Goal: Task Accomplishment & Management: Complete application form

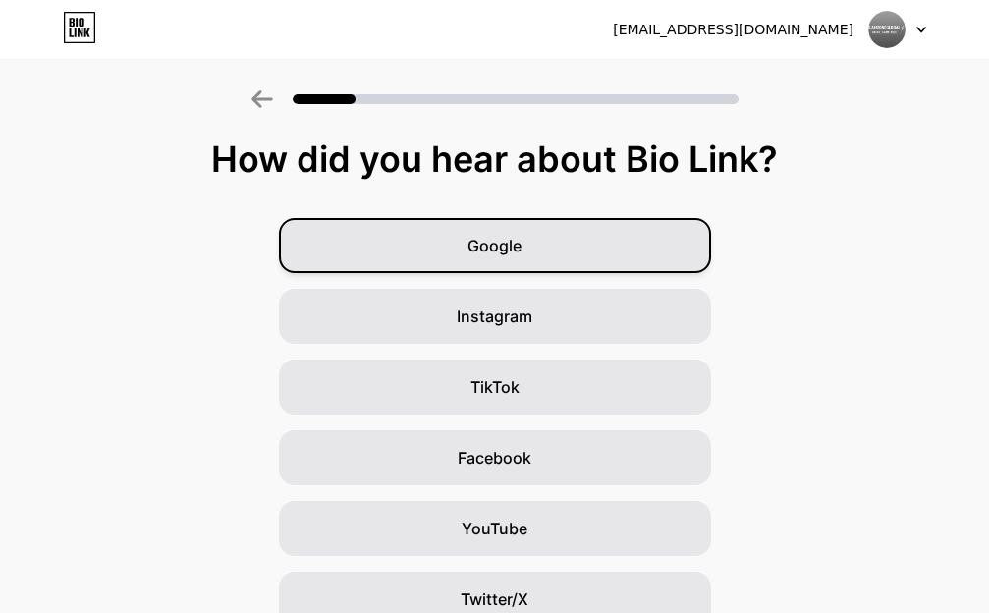
click at [545, 252] on div "Google" at bounding box center [495, 245] width 432 height 55
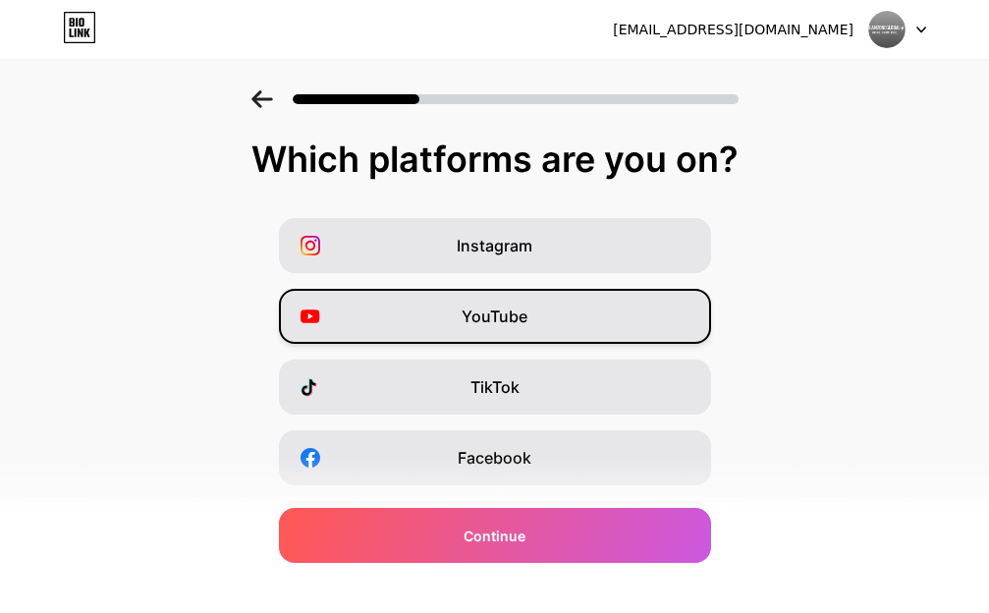
click at [528, 319] on span "YouTube" at bounding box center [495, 317] width 66 height 24
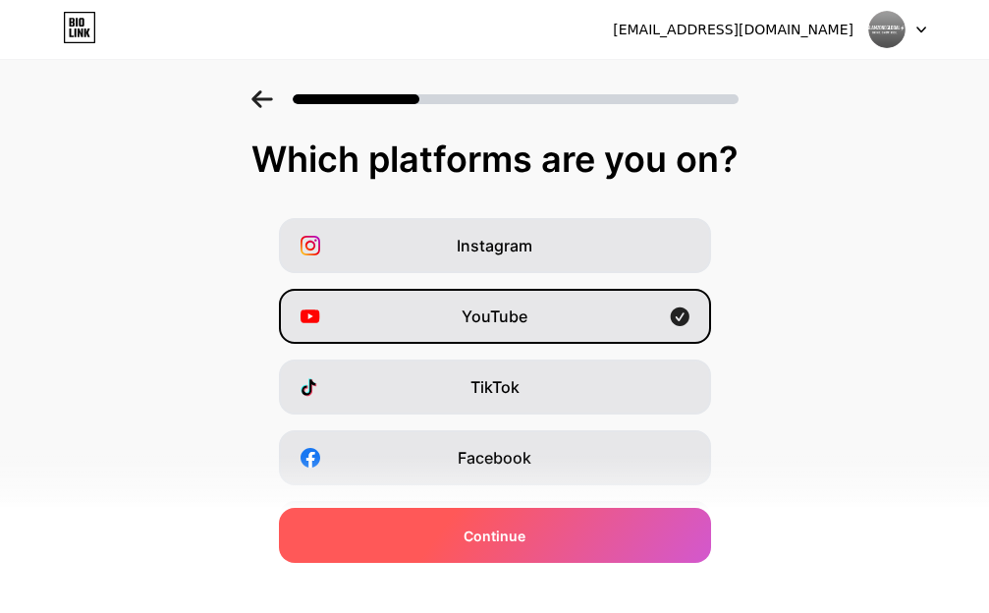
click at [555, 528] on div "Continue" at bounding box center [495, 535] width 432 height 55
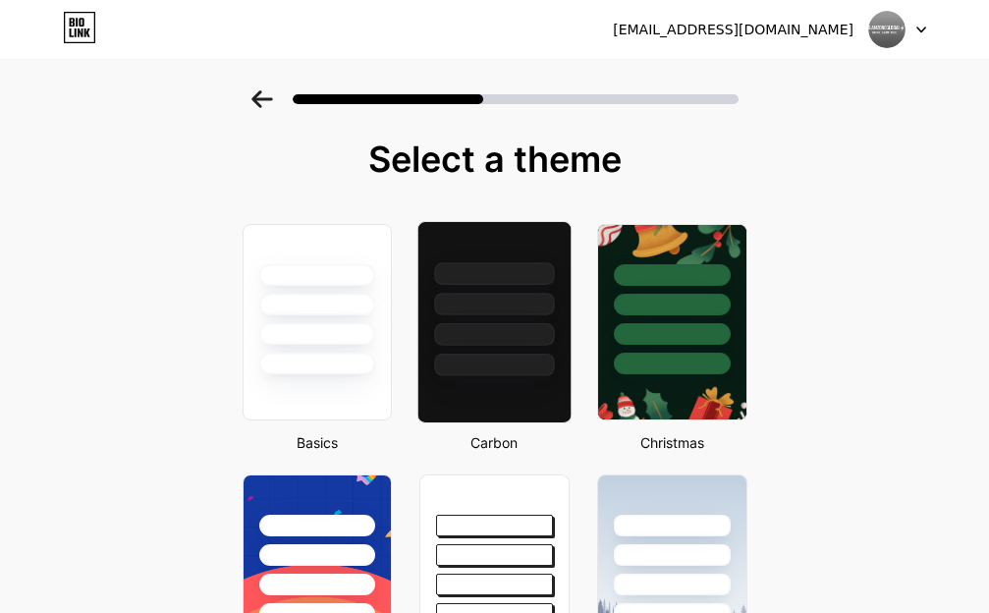
click at [528, 354] on div at bounding box center [494, 365] width 120 height 23
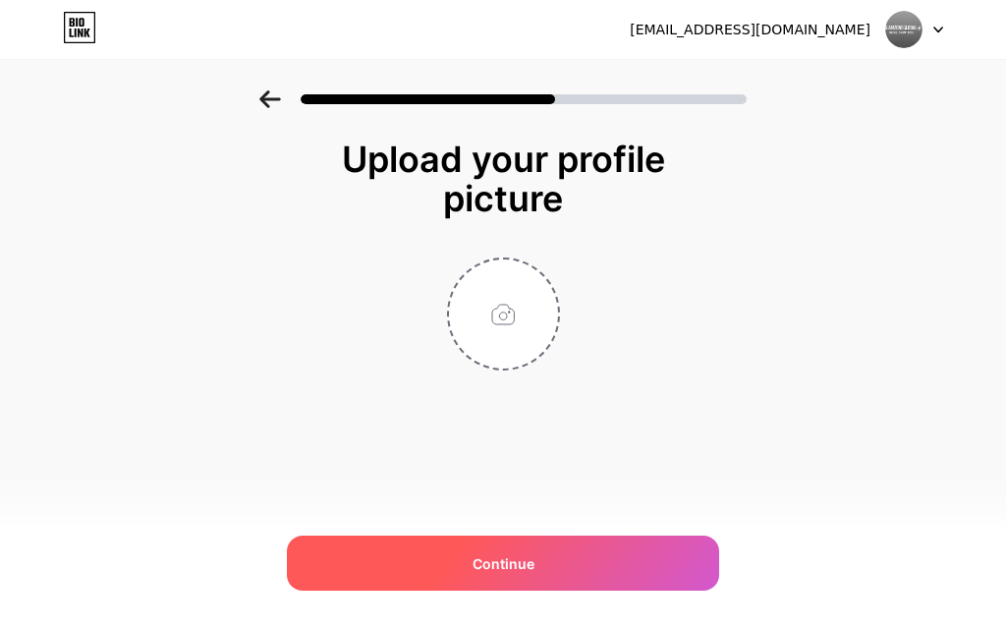
click at [527, 565] on span "Continue" at bounding box center [504, 563] width 62 height 21
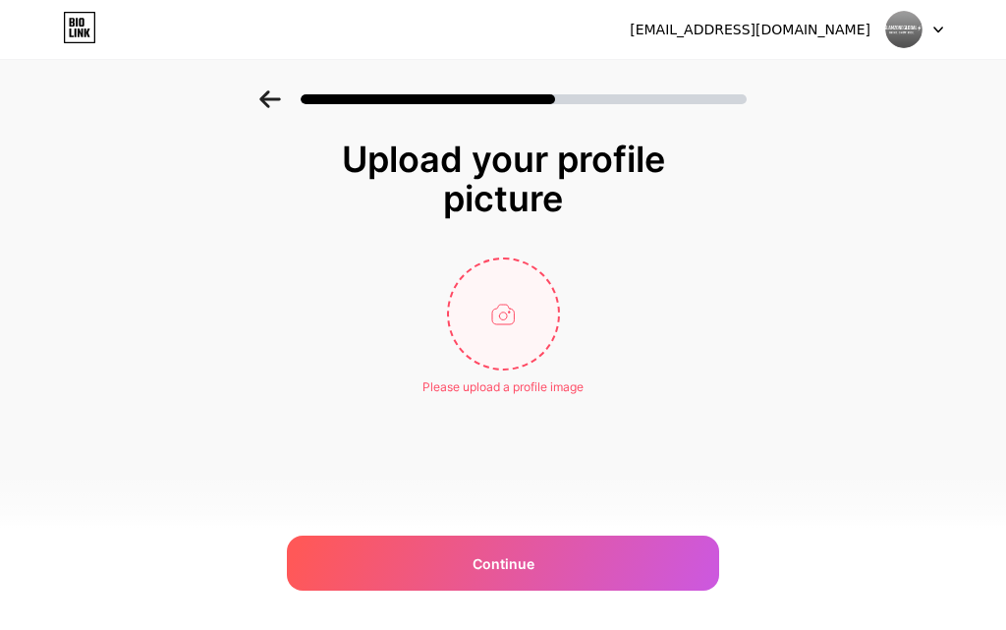
click at [505, 313] on input "file" at bounding box center [503, 313] width 109 height 109
type input "C:\fakepath\profile.png"
click at [267, 81] on div at bounding box center [503, 93] width 1006 height 69
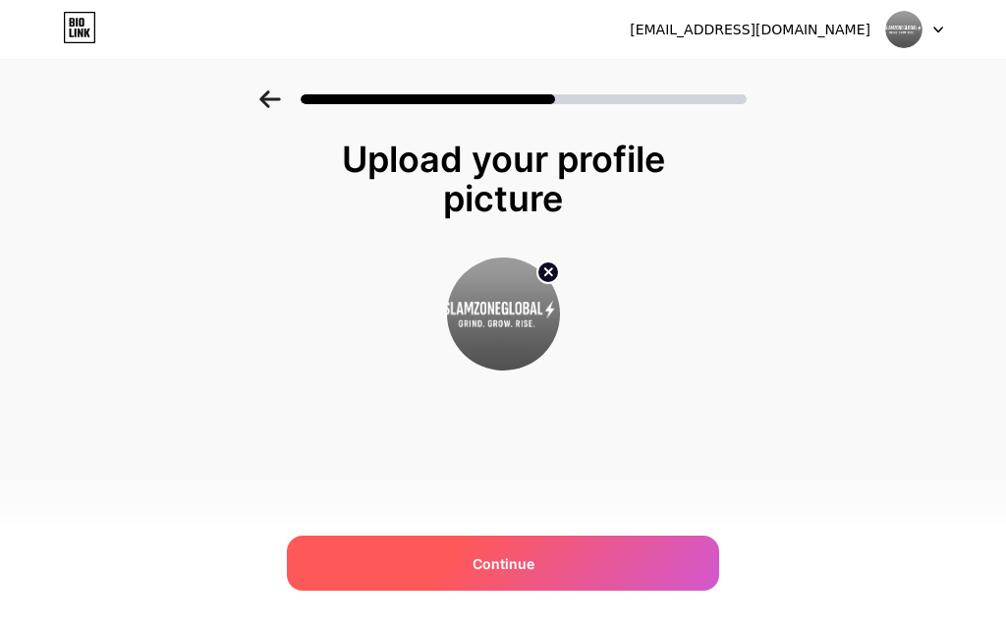
click at [558, 565] on div "Continue" at bounding box center [503, 562] width 432 height 55
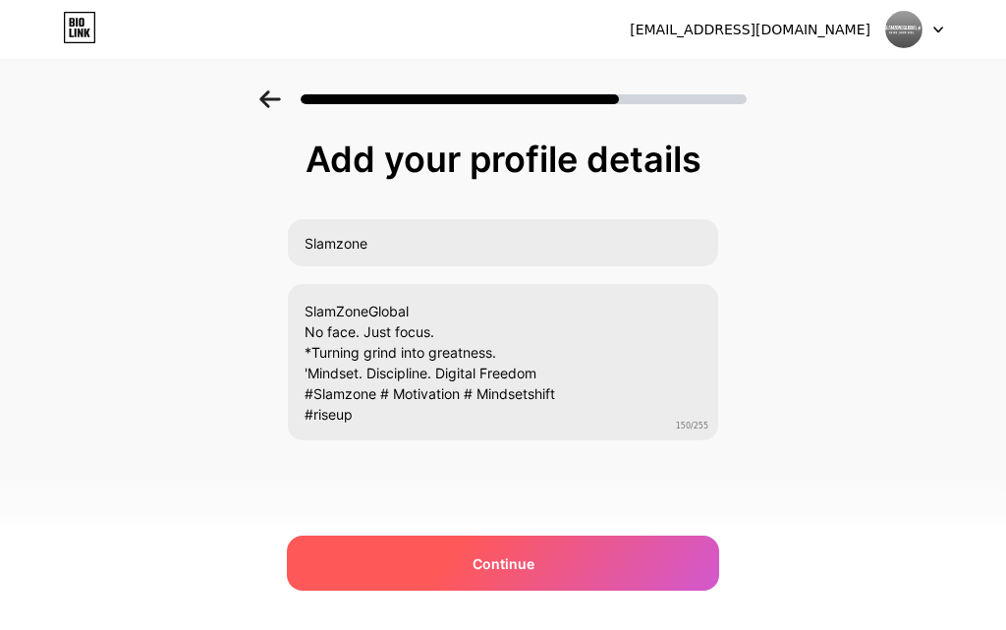
click at [540, 564] on div "Continue" at bounding box center [503, 562] width 432 height 55
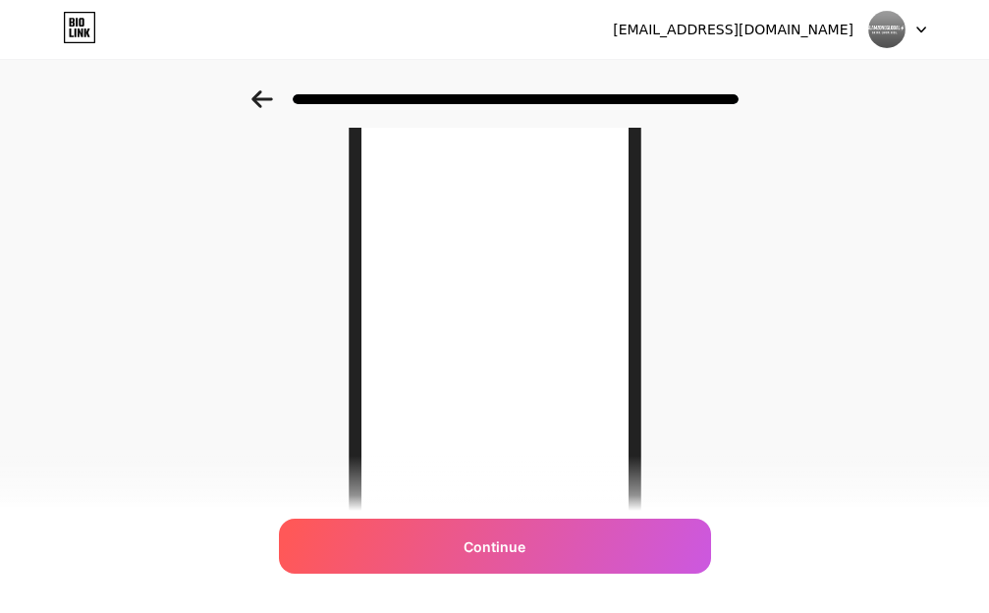
scroll to position [229, 0]
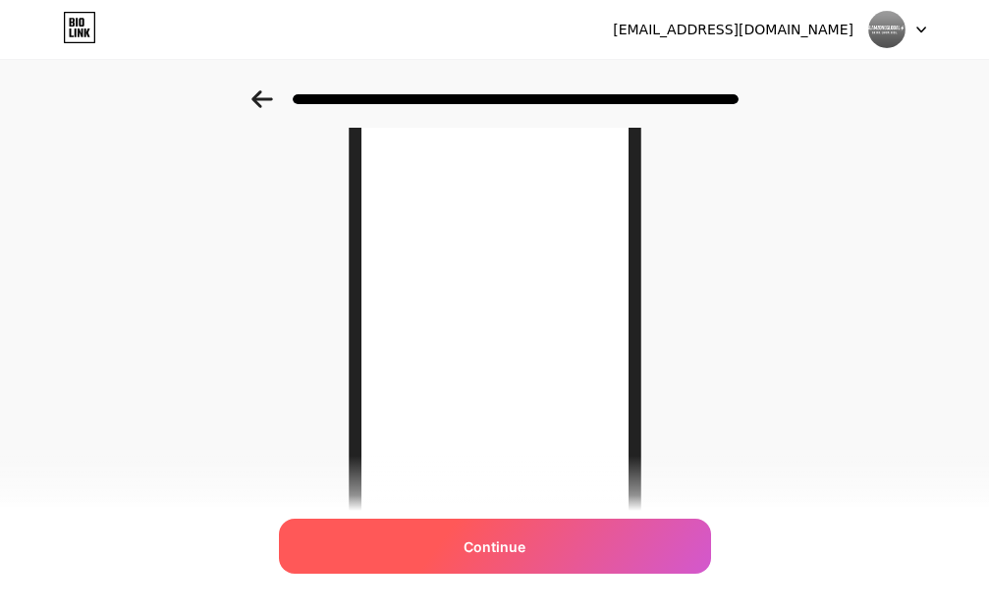
click at [517, 545] on span "Continue" at bounding box center [495, 546] width 62 height 21
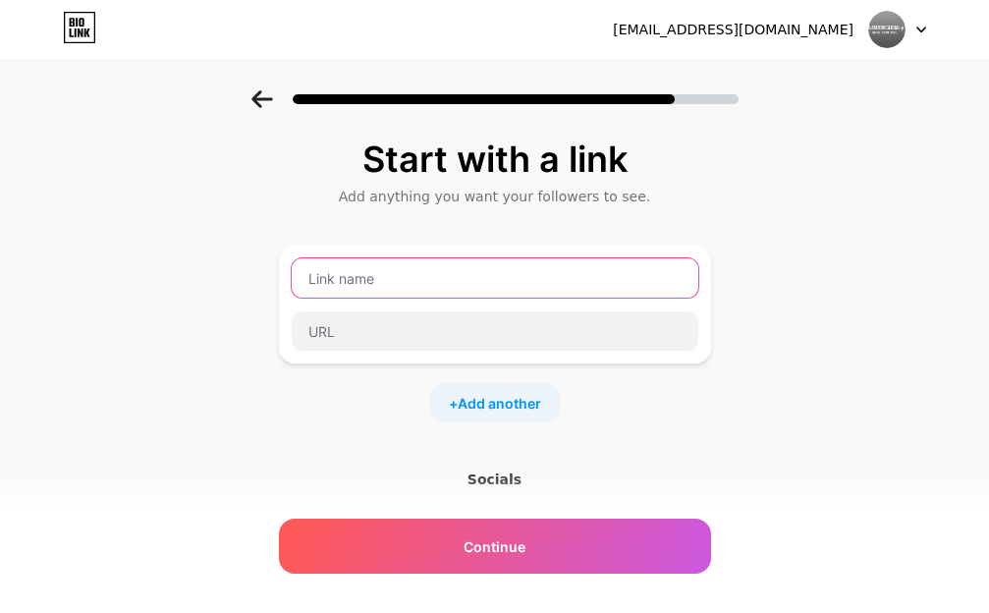
click at [499, 274] on input "text" at bounding box center [495, 277] width 407 height 39
paste input "Watch the Slamzone Highlights"
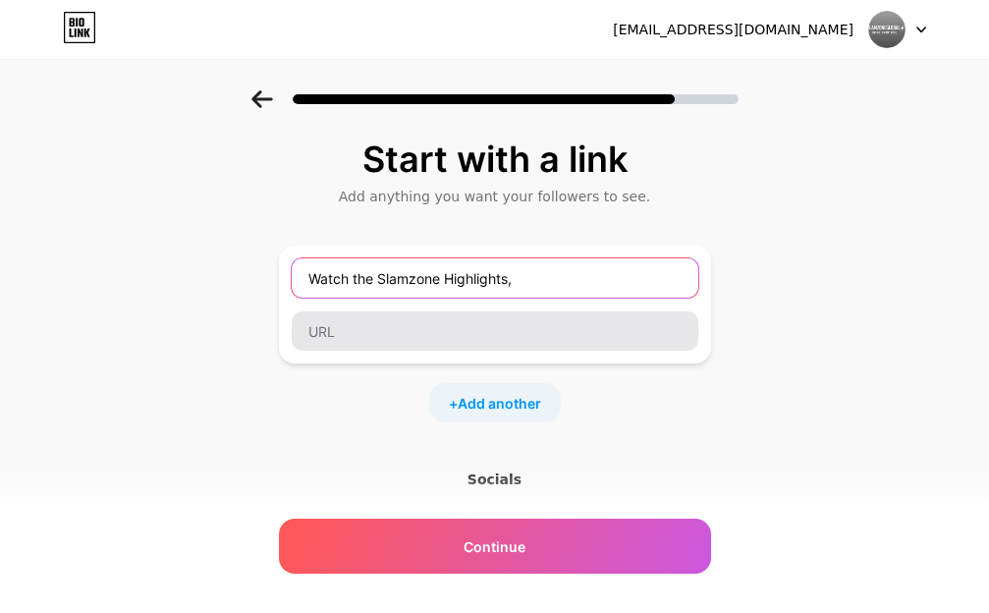
paste input "Daily Grind & Power Clips"
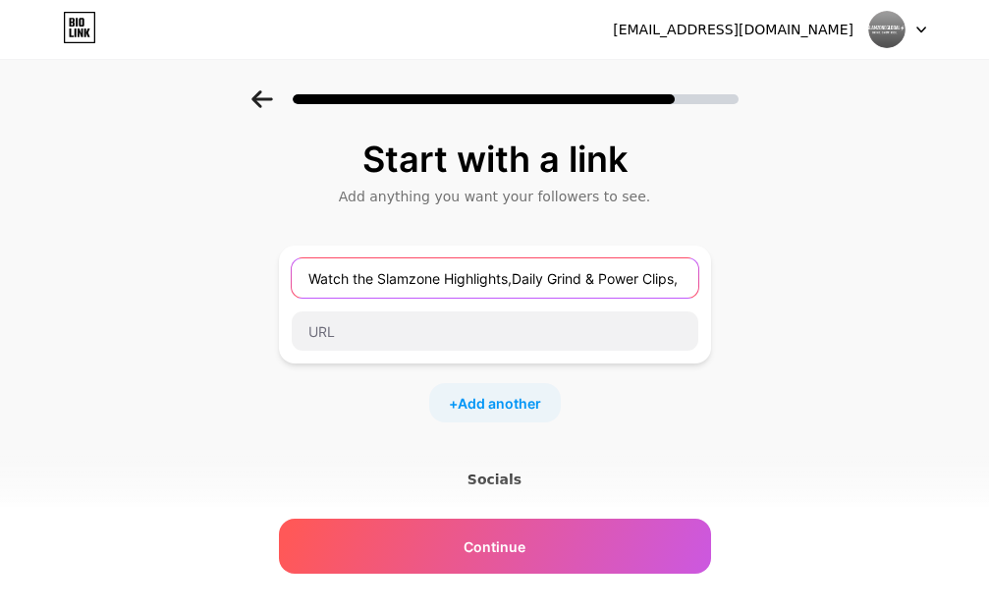
click at [524, 281] on input "Watch the Slamzone Highlights,Daily Grind & Power Clips," at bounding box center [495, 277] width 407 height 39
click at [693, 280] on input "Watch the Slamzone Highlights, Daily Grind & Power Clips," at bounding box center [495, 277] width 407 height 39
click at [694, 278] on input "Watch the Slamzone Highlights, Daily Grind & Power Clips," at bounding box center [495, 277] width 407 height 39
click at [692, 280] on input "Watch the Slamzone Highlights, Daily Grind & Power Clips," at bounding box center [495, 277] width 407 height 39
click at [690, 280] on input "Watch the Slamzone Highlights, Daily Grind & Power Clips," at bounding box center [495, 277] width 407 height 39
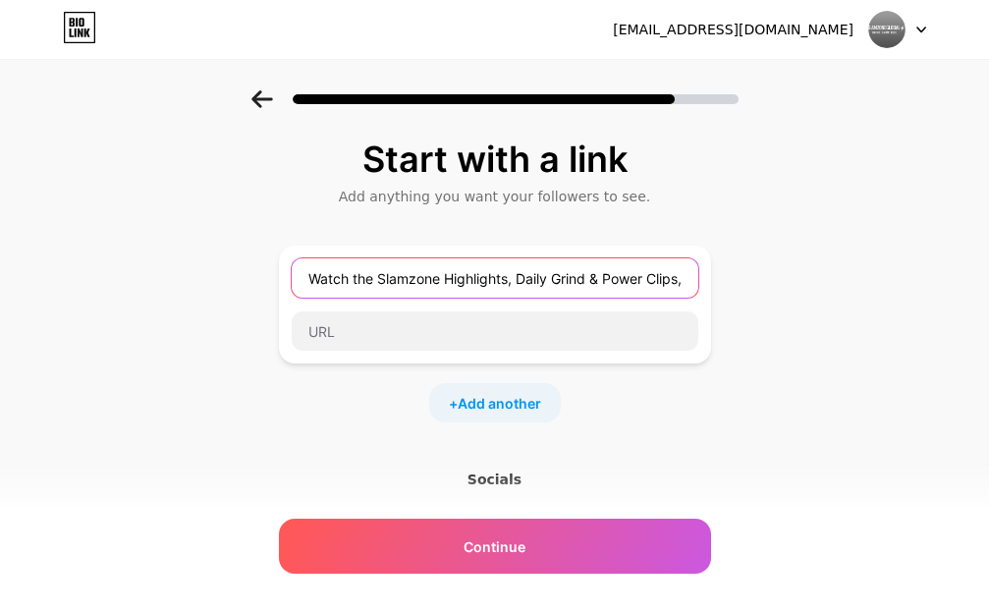
click at [690, 280] on input "Watch the Slamzone Highlights, Daily Grind & Power Clips," at bounding box center [495, 277] width 407 height 39
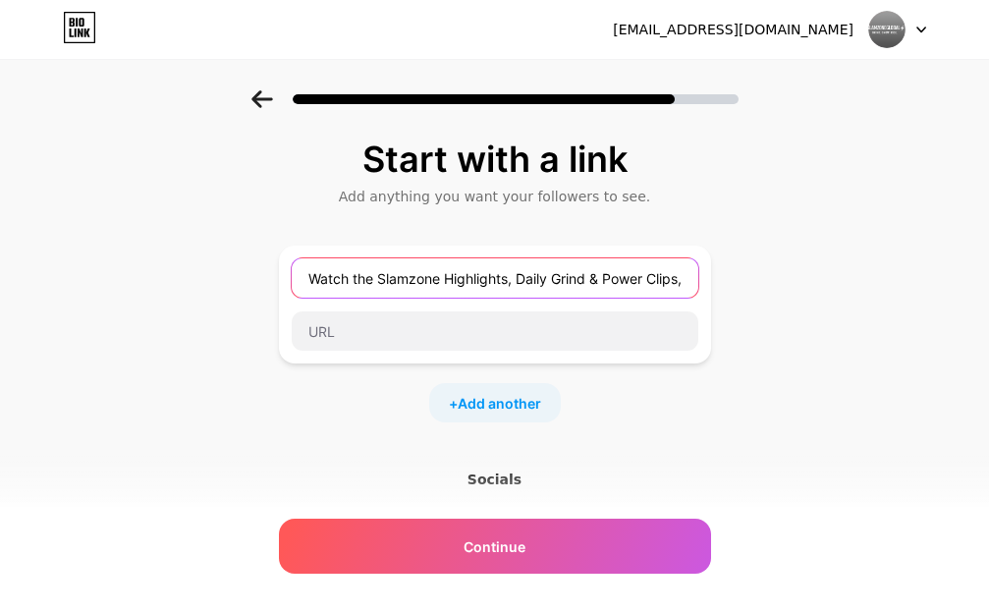
click at [698, 279] on input "Watch the Slamzone Highlights, Daily Grind & Power Clips," at bounding box center [495, 277] width 407 height 39
click at [695, 276] on input "Watch the Slamzone Highlights, Daily Grind & Power Clips," at bounding box center [495, 277] width 407 height 39
click at [692, 279] on input "Watch the Slamzone Highlights, Daily Grind & Power Clips," at bounding box center [495, 277] width 407 height 39
click at [689, 279] on input "Watch the Slamzone Highlights, Daily Grind & Power Clips," at bounding box center [495, 277] width 407 height 39
click at [683, 278] on input "Watch the Slamzone Highlights, Daily Grind & Power Clips," at bounding box center [495, 277] width 407 height 39
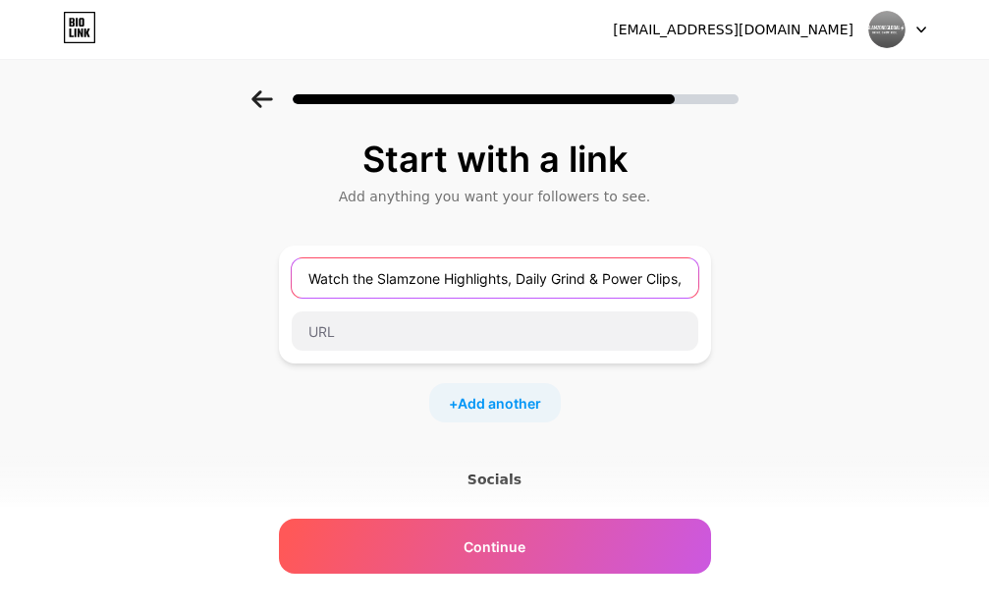
click at [683, 278] on input "Watch the Slamzone Highlights, Daily Grind & Power Clips," at bounding box center [495, 277] width 407 height 39
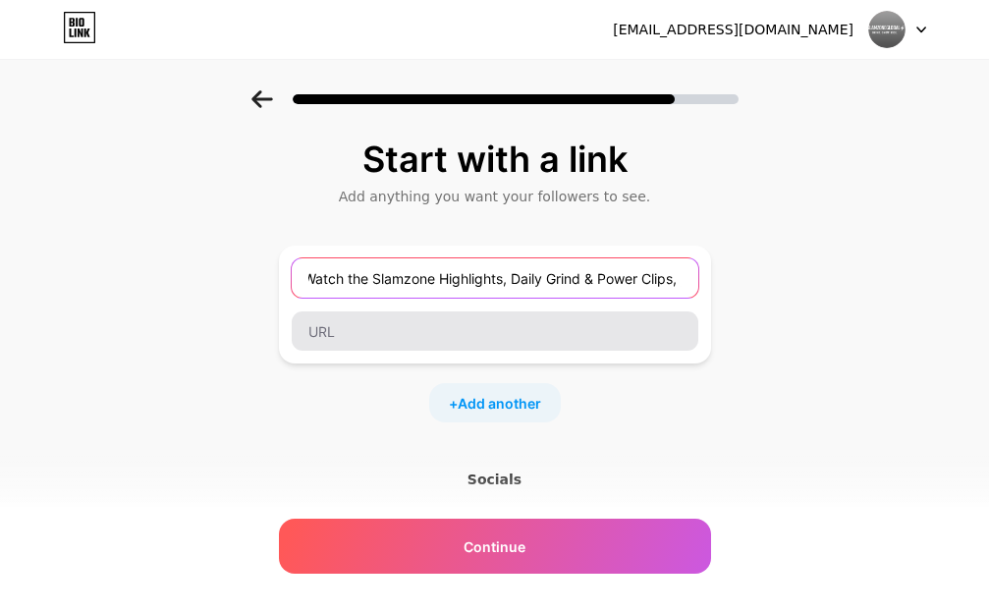
scroll to position [0, 9]
paste input "Behind the Hustle: Rise & Discipline"
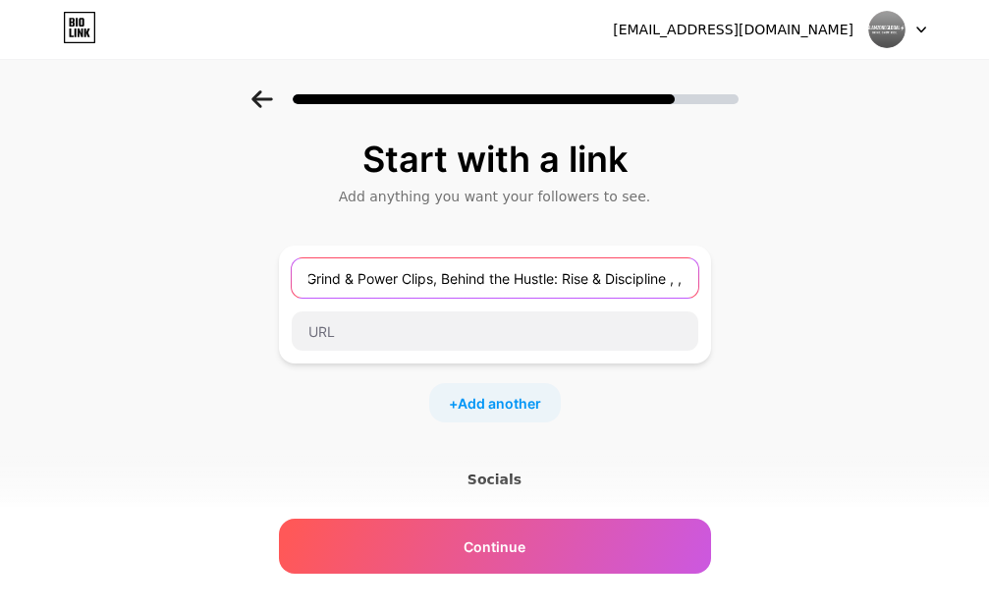
scroll to position [0, 0]
click at [689, 283] on input "Watch the Slamzone Highlights, Daily Grind & Power Clips, Behind the Hustle: Ri…" at bounding box center [495, 277] width 407 height 39
click at [692, 277] on input "Watch the Slamzone Highlights, Daily Grind & Power Clips, Behind the Hustle: Ri…" at bounding box center [495, 277] width 407 height 39
paste input "The Mindset Arena"
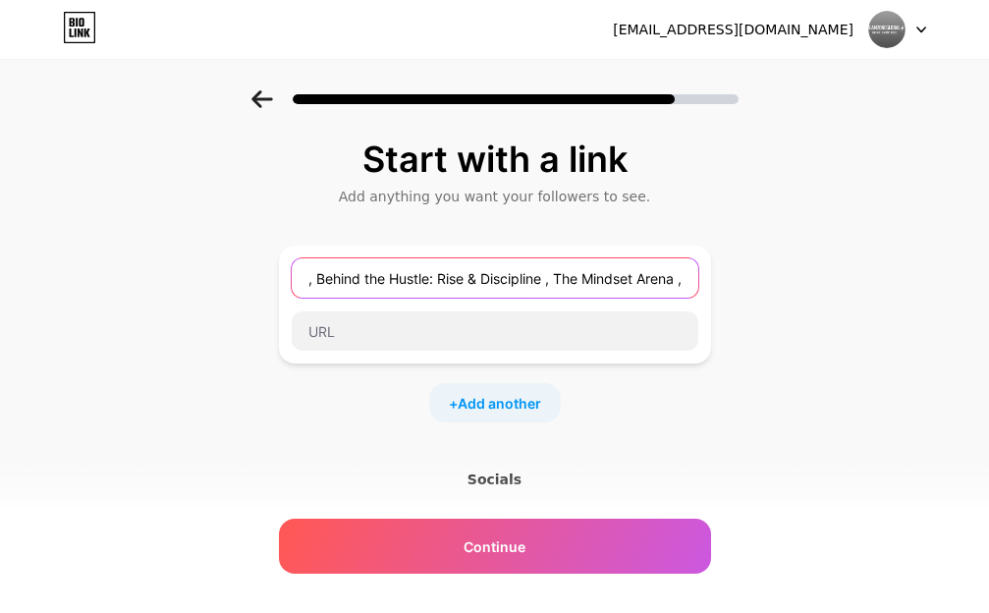
scroll to position [0, 383]
type input "Watch the Slamzone Highlights, Daily Grind & Power Clips, Behind the Hustle: Ri…"
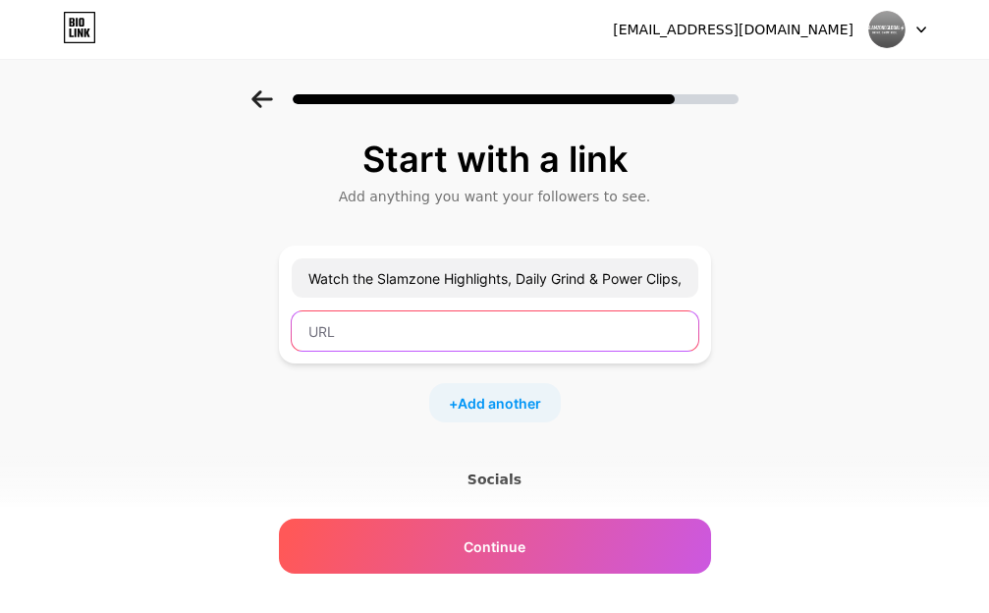
click at [348, 327] on input "text" at bounding box center [495, 330] width 407 height 39
paste input "https://www.youtube.com/@slamzoneglobal"
paste input "https://www.tiktok.com/@slamzoneglobal"
click at [690, 333] on input "https://www.youtube.com/@slamzoneglobal , https://www.tiktok.com/@slamzonegloba…" at bounding box center [495, 330] width 407 height 39
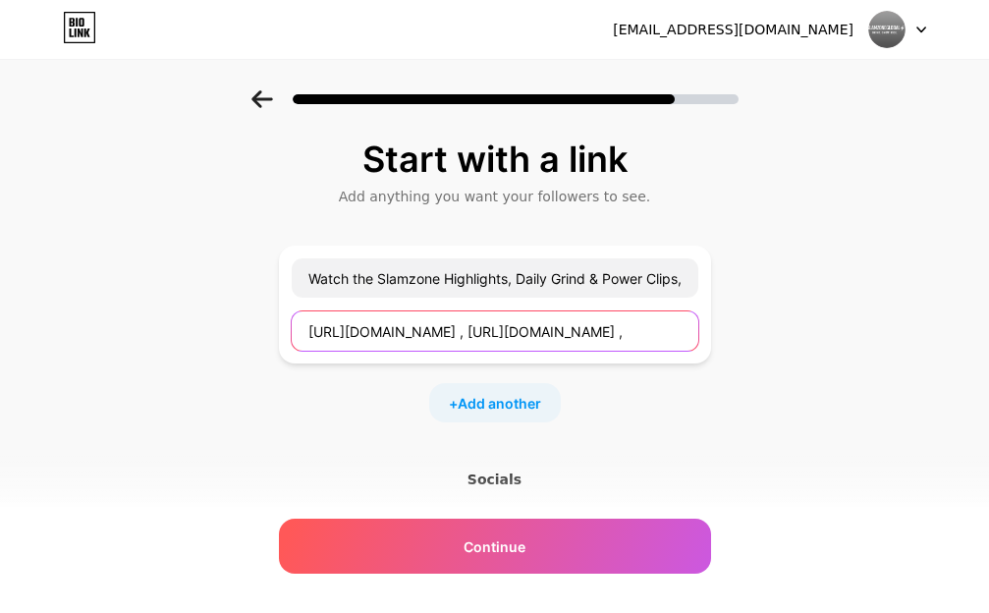
paste input "https://www.instagram.com/slamzoneglobal"
click at [684, 332] on input "https://www.youtube.com/@slamzoneglobal , https://www.tiktok.com/@slamzonegloba…" at bounding box center [495, 330] width 407 height 39
paste input "https://www.facebook.com/slamzoneglobal"
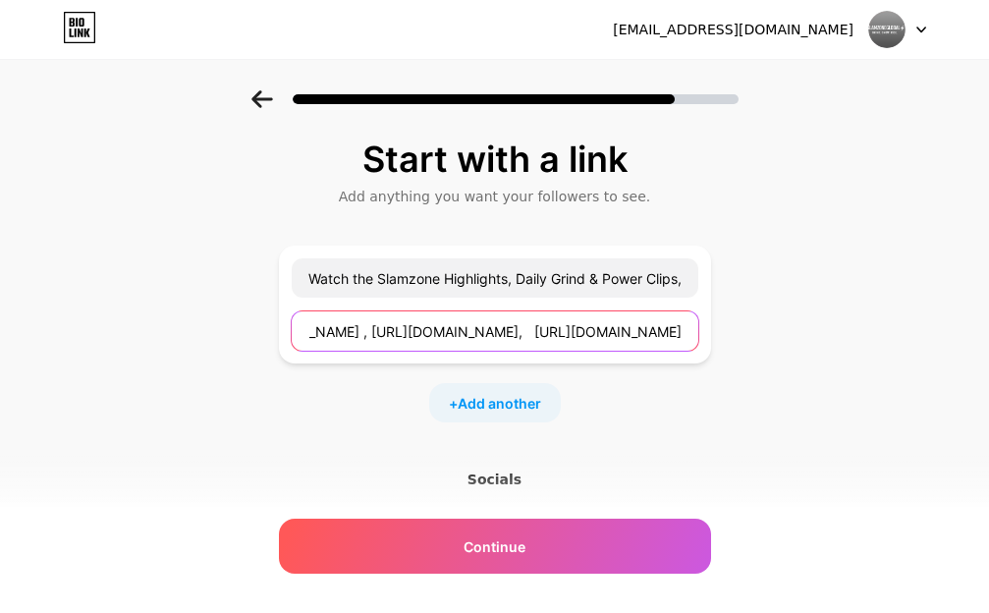
scroll to position [0, 790]
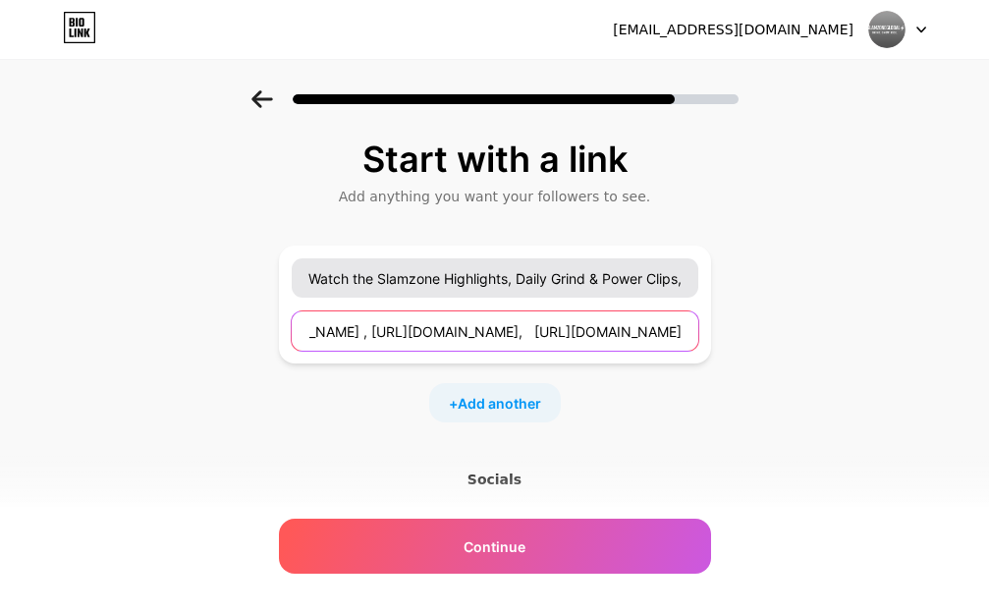
type input "https://www.youtube.com/@slamzoneglobal , https://www.tiktok.com/@slamzonegloba…"
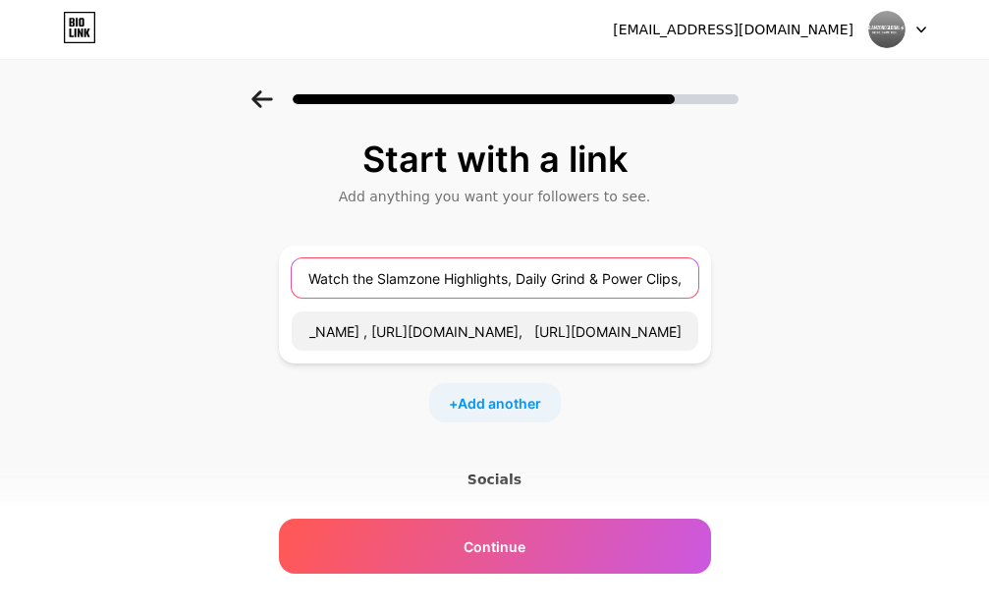
click at [317, 272] on input "Watch the Slamzone Highlights, Daily Grind & Power Clips, Behind the Hustle: Ri…" at bounding box center [495, 277] width 407 height 39
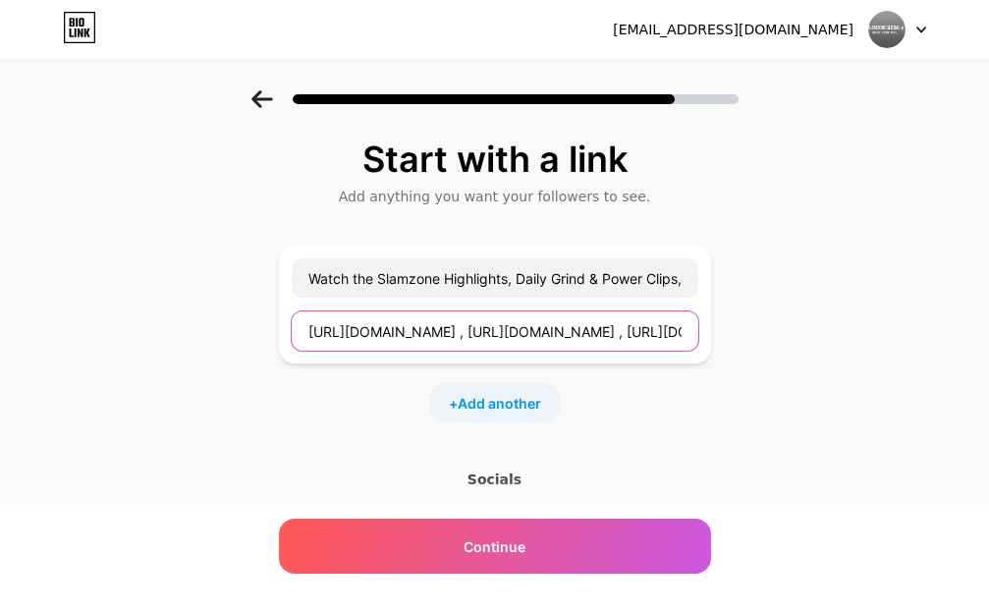
click at [314, 330] on input "https://www.youtube.com/@slamzoneglobal , https://www.tiktok.com/@slamzonegloba…" at bounding box center [495, 330] width 407 height 39
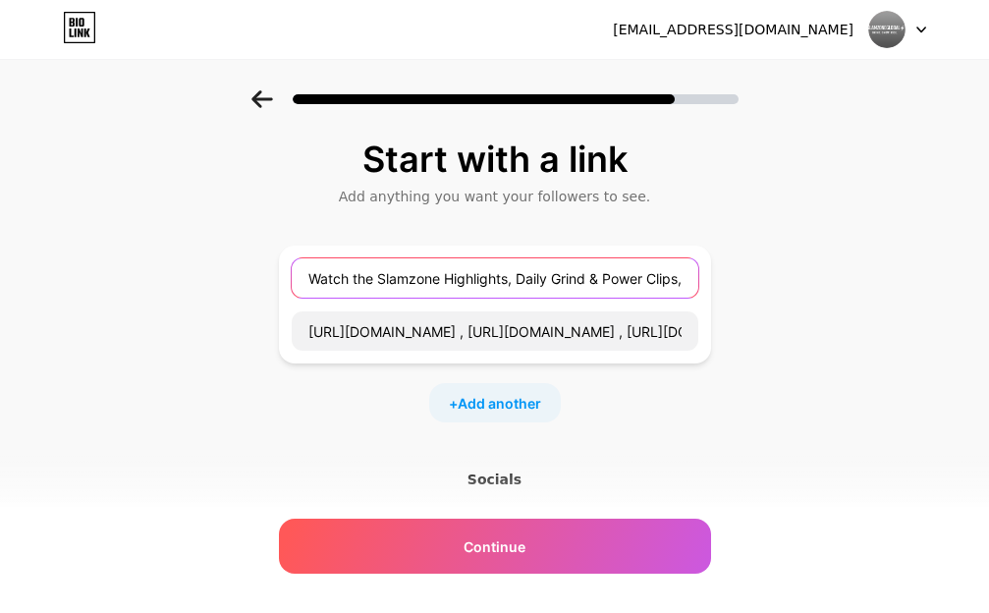
click at [607, 281] on input "Watch the Slamzone Highlights, Daily Grind & Power Clips, Behind the Hustle: Ri…" at bounding box center [495, 277] width 407 height 39
type input "\"
paste input "Slamzone Highlights | Grind. Power. Discipline. | The Mindset Arena"
type input "Slamzone Highlights | Grind. Power. Discipline. | The Mindset Arena"
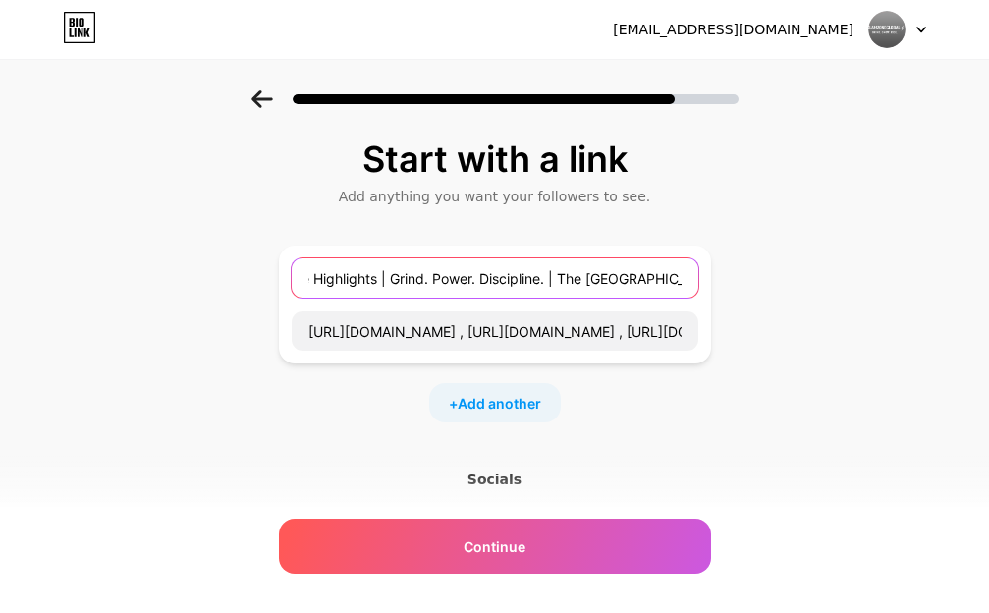
scroll to position [0, 0]
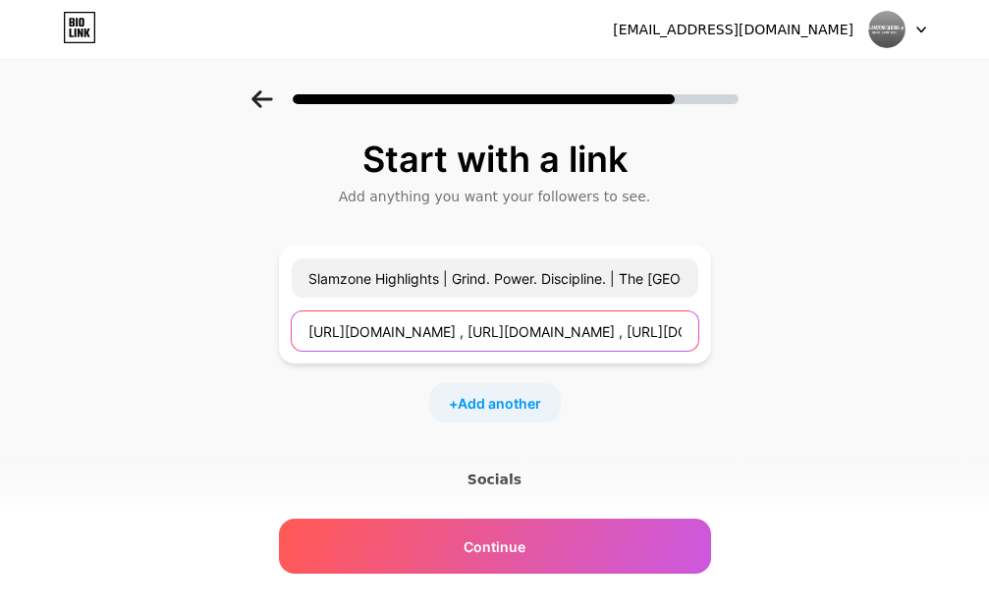
click at [457, 329] on input "https://www.youtube.com/@slamzoneglobal , https://www.tiktok.com/@slamzonegloba…" at bounding box center [495, 330] width 407 height 39
paste input "https://www.youtube.com/@slamzoneglobal https://www.tiktok.com/@slamzoneglobal …"
type input "https://www.youtube.com/@slamzoneglobal https://www.tiktok.com/@slamzoneglobal …"
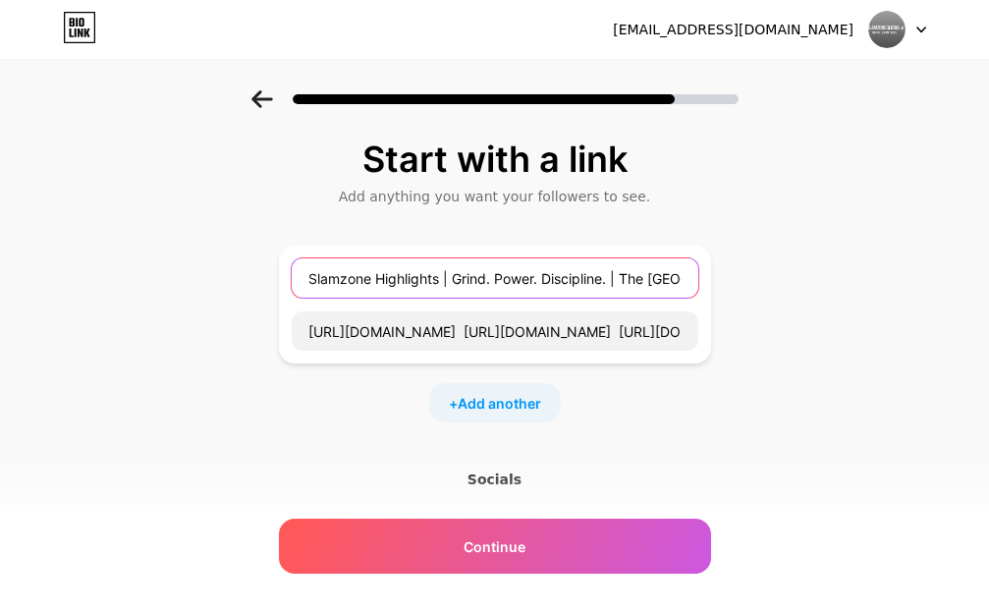
click at [313, 282] on input "Slamzone Highlights | Grind. Power. Discipline. | The Mindset Arena" at bounding box center [495, 277] width 407 height 39
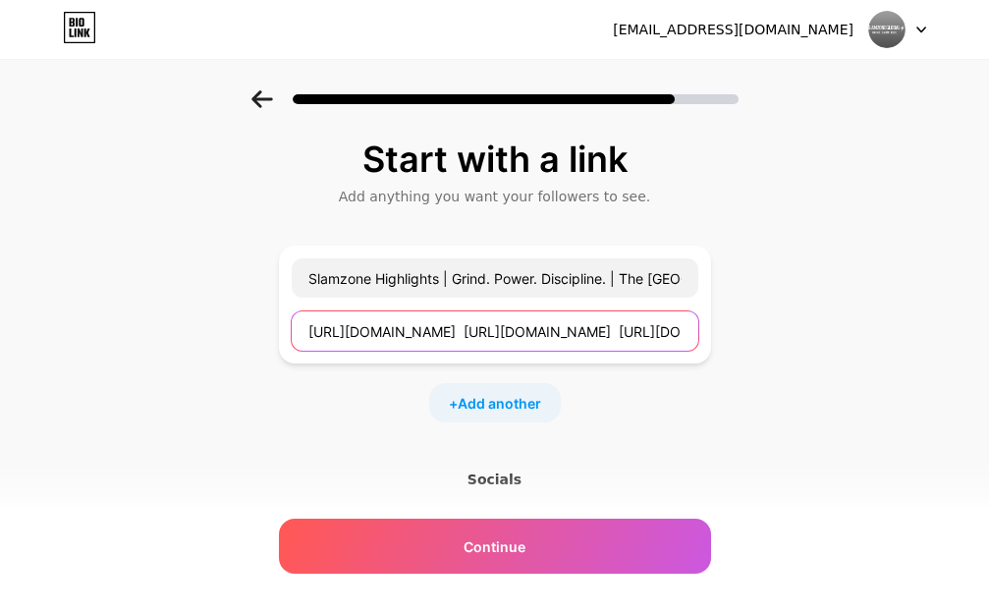
click at [315, 330] on input "https://www.youtube.com/@slamzoneglobal https://www.tiktok.com/@slamzoneglobal …" at bounding box center [495, 330] width 407 height 39
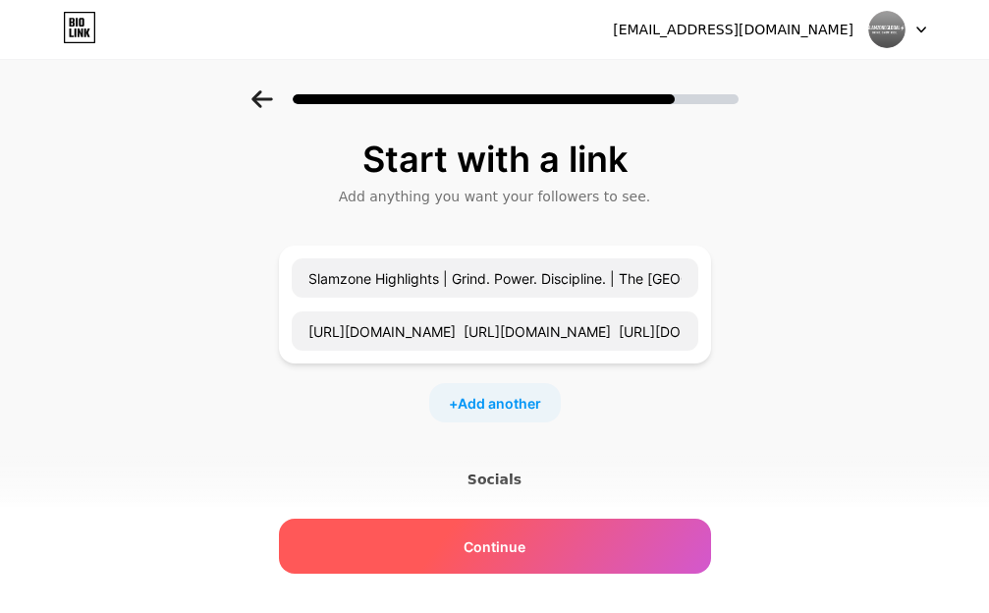
click at [514, 550] on span "Continue" at bounding box center [495, 546] width 62 height 21
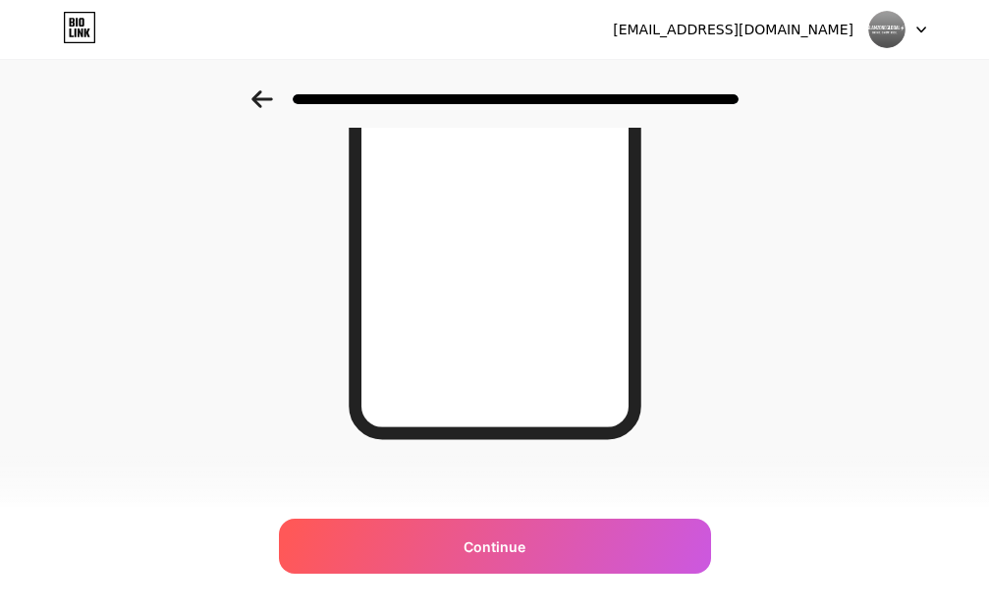
scroll to position [371, 0]
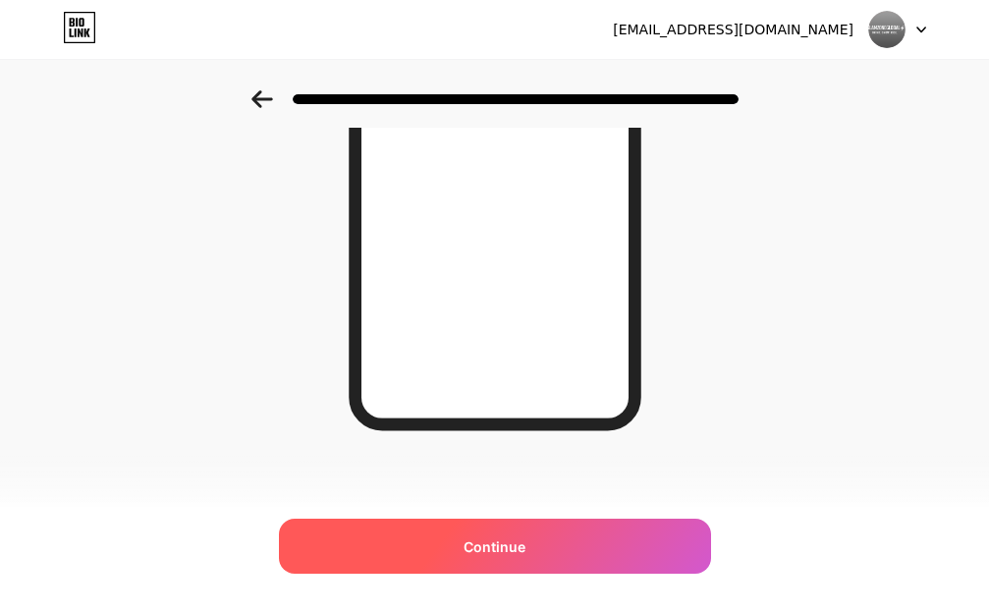
click at [458, 551] on div "Continue" at bounding box center [495, 546] width 432 height 55
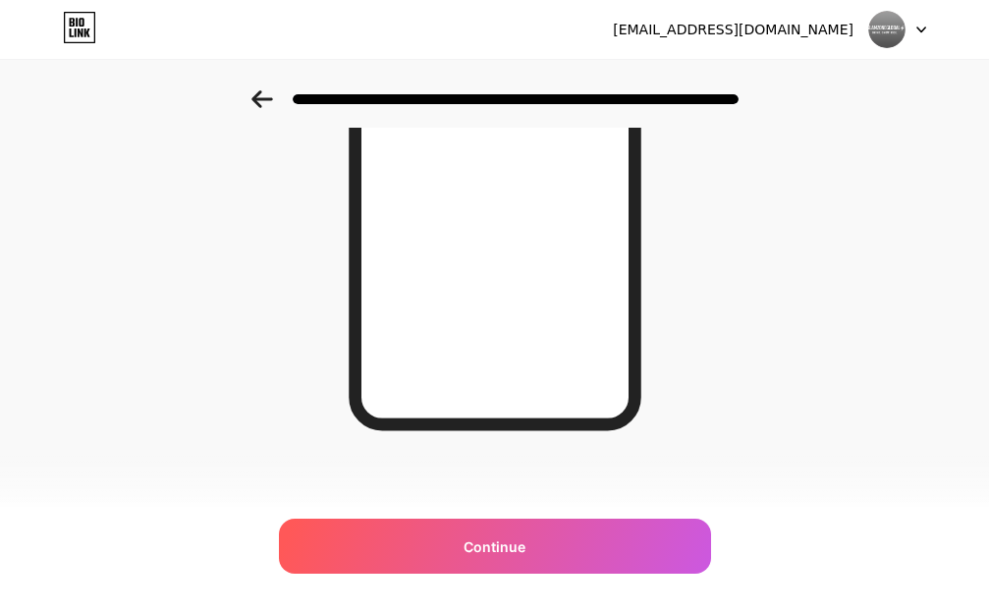
click at [460, 552] on div "oc7499558@gmail.com Logout Link Copied Looking Good! Continue" at bounding box center [494, 122] width 989 height 987
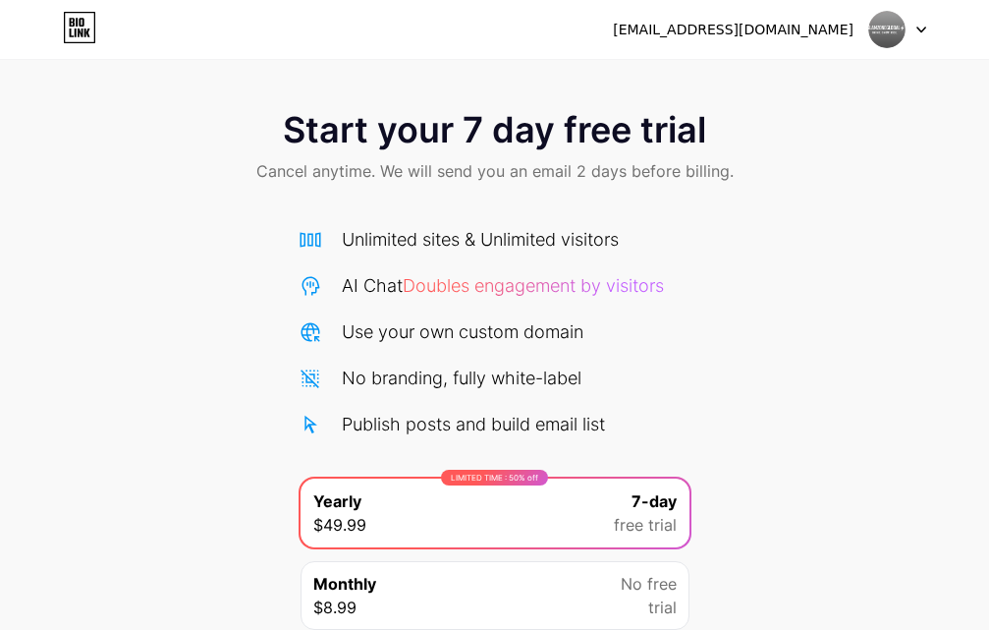
click at [755, 250] on div "Start your 7 day free trial Cancel anytime. We will send you an email 2 days be…" at bounding box center [494, 401] width 989 height 622
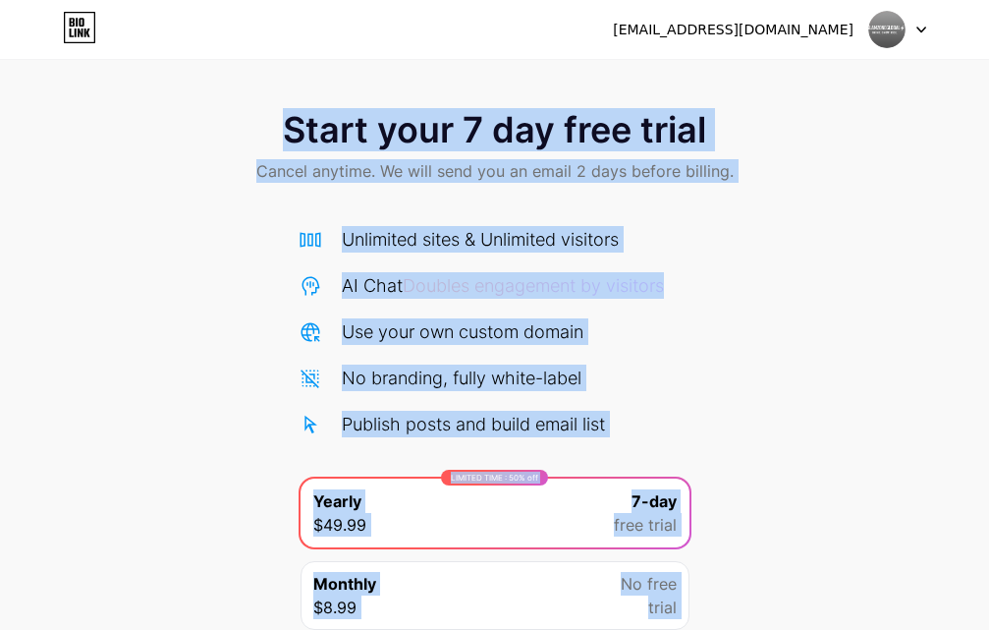
scroll to position [161, 0]
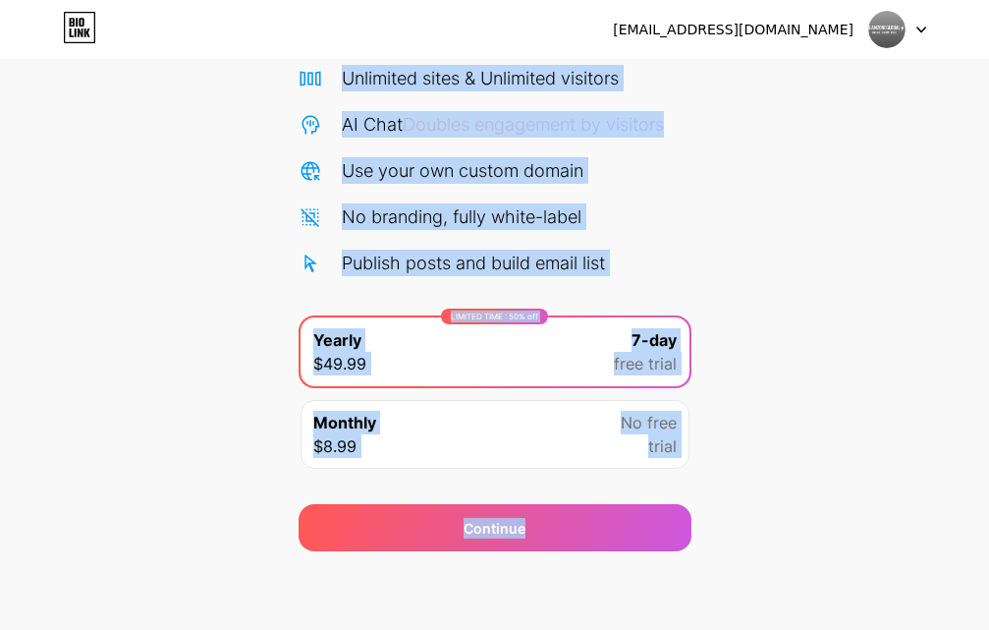
drag, startPoint x: 282, startPoint y: 123, endPoint x: 773, endPoint y: 502, distance: 620.5
click at [893, 629] on html "oc7499558@gmail.com Logout Link Copied Start your 7 day free trial Cancel anyti…" at bounding box center [494, 234] width 989 height 791
copy div "Start your 7 day free trial Cancel anytime. We will send you an email 2 days be…"
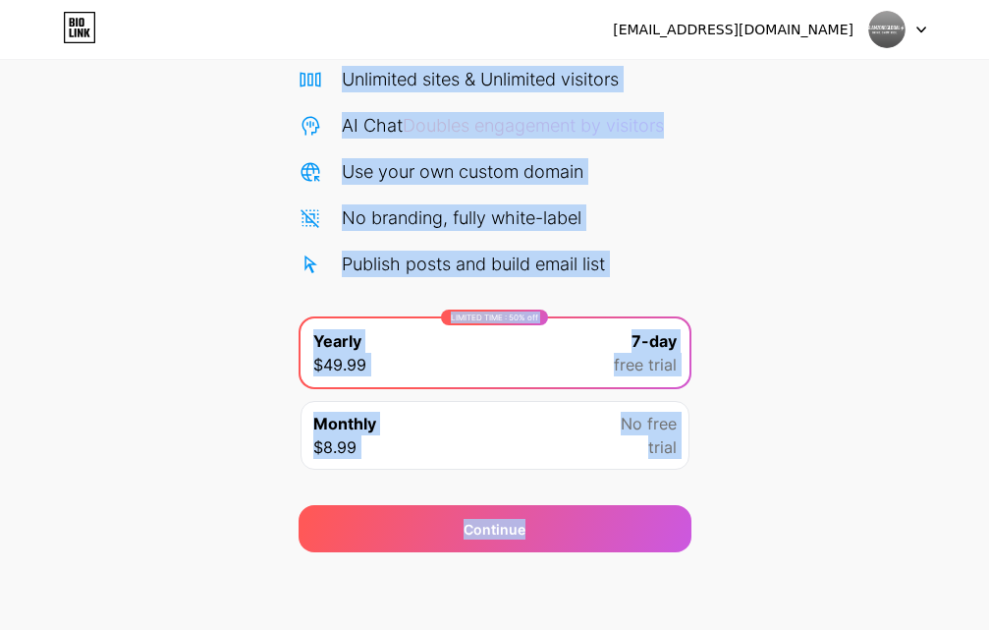
click at [893, 33] on img at bounding box center [886, 29] width 37 height 37
click at [69, 28] on icon at bounding box center [79, 27] width 33 height 31
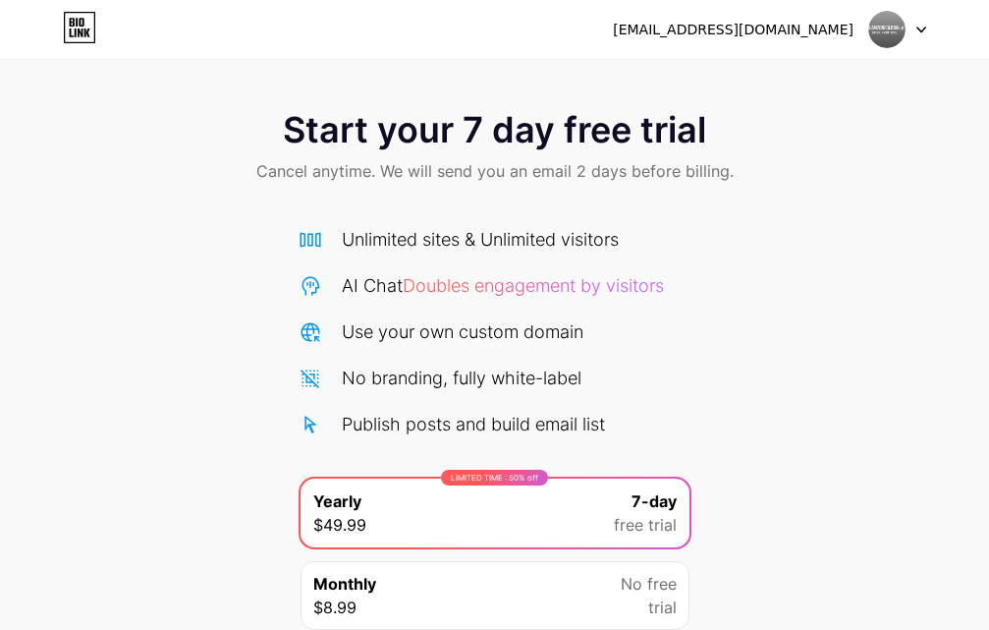
click at [85, 29] on icon at bounding box center [79, 27] width 33 height 31
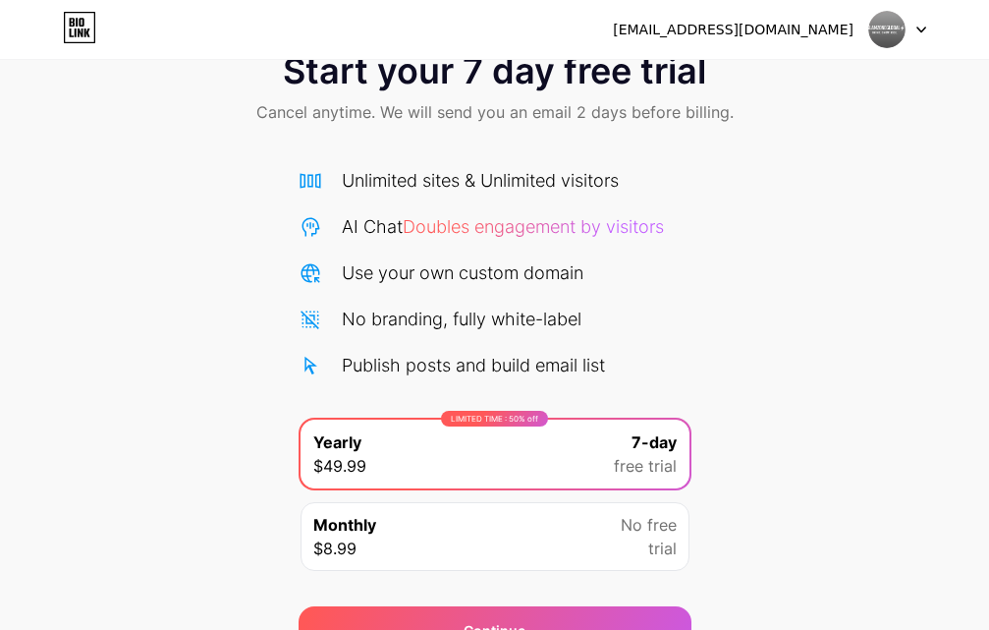
scroll to position [161, 0]
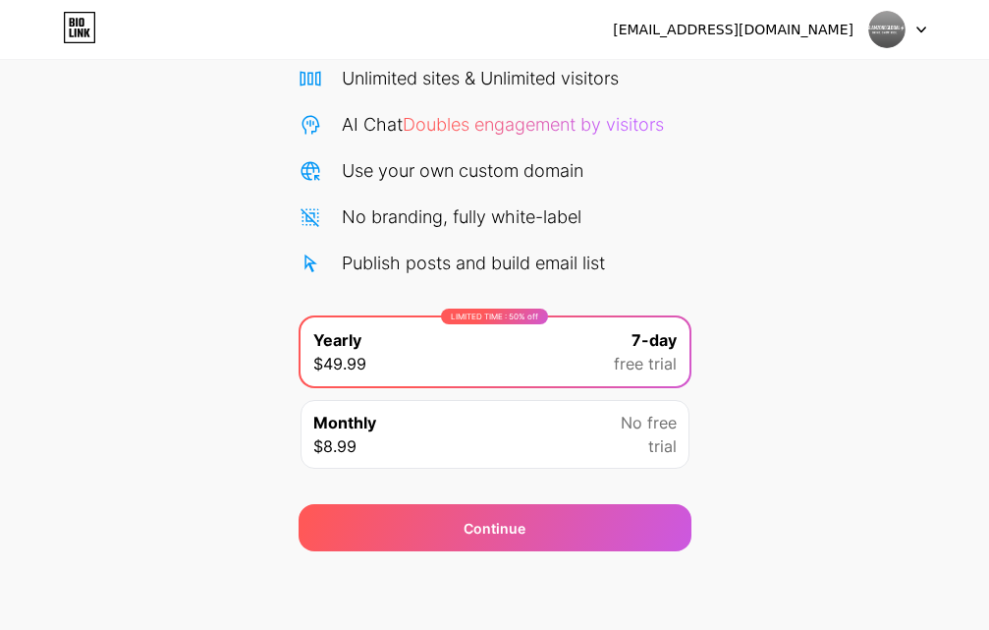
click at [917, 27] on icon at bounding box center [922, 30] width 10 height 7
click at [874, 27] on img at bounding box center [886, 29] width 37 height 37
click at [886, 21] on img at bounding box center [886, 29] width 37 height 37
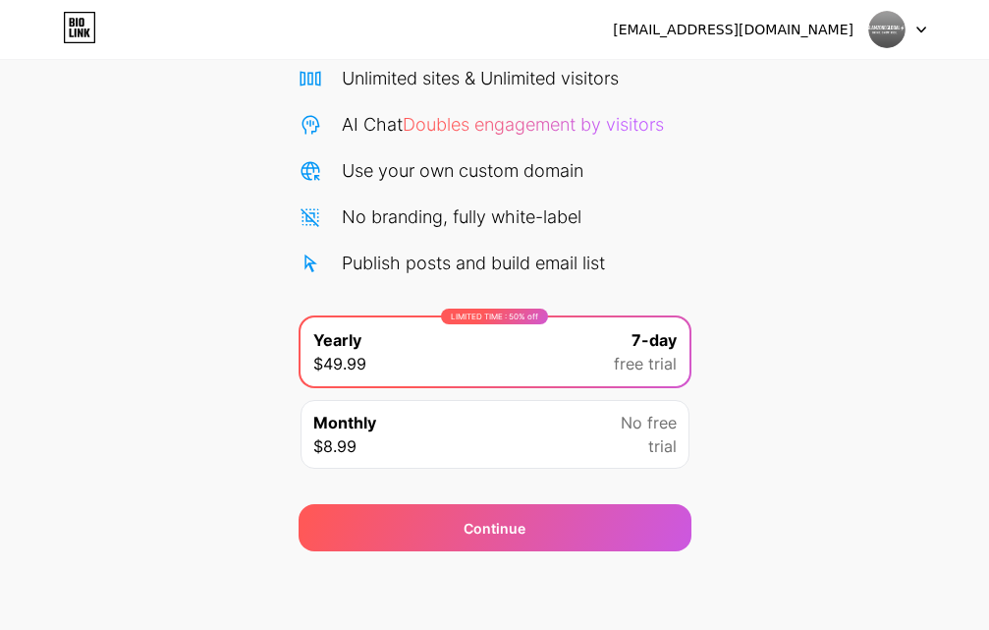
click at [886, 21] on img at bounding box center [886, 29] width 37 height 37
click at [862, 29] on div "oc7499558@gmail.com" at bounding box center [769, 29] width 313 height 35
click at [871, 29] on img at bounding box center [886, 29] width 37 height 37
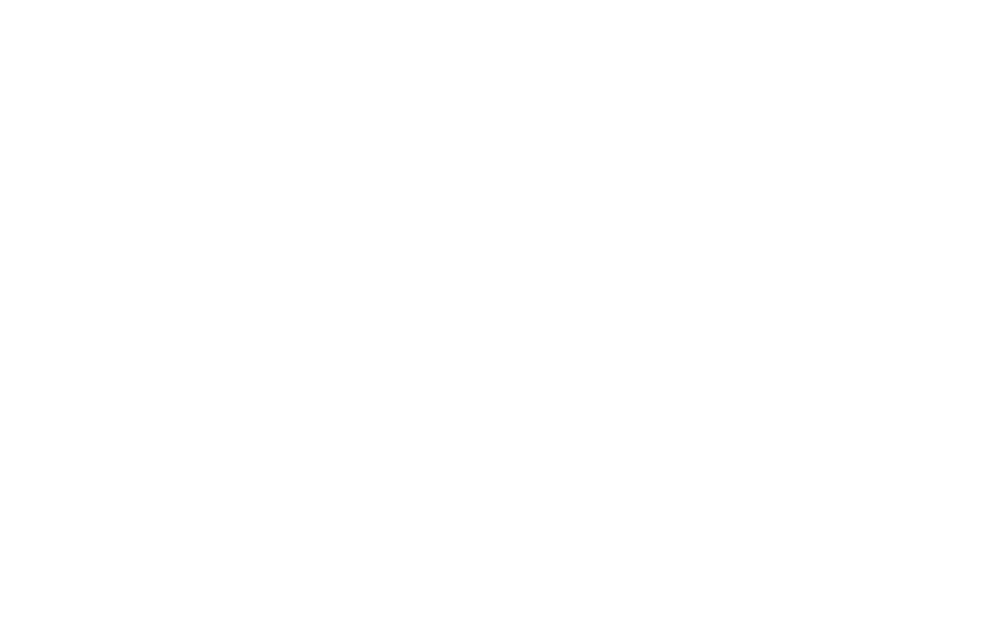
click at [610, 0] on html at bounding box center [503, 0] width 1006 height 0
